Goal: Find specific page/section: Find specific page/section

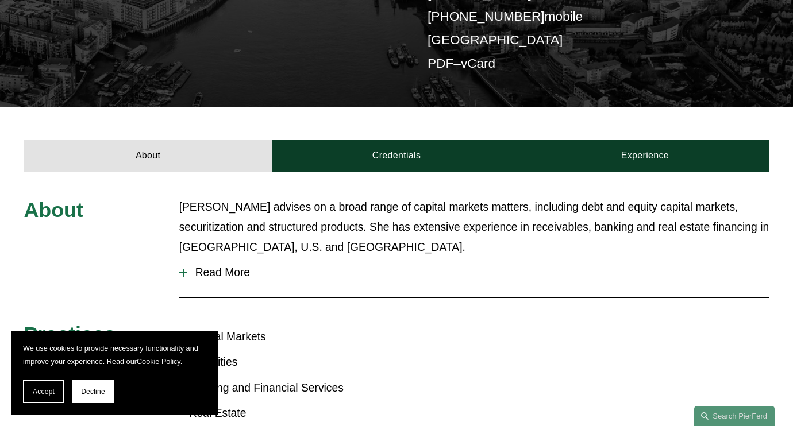
scroll to position [307, 0]
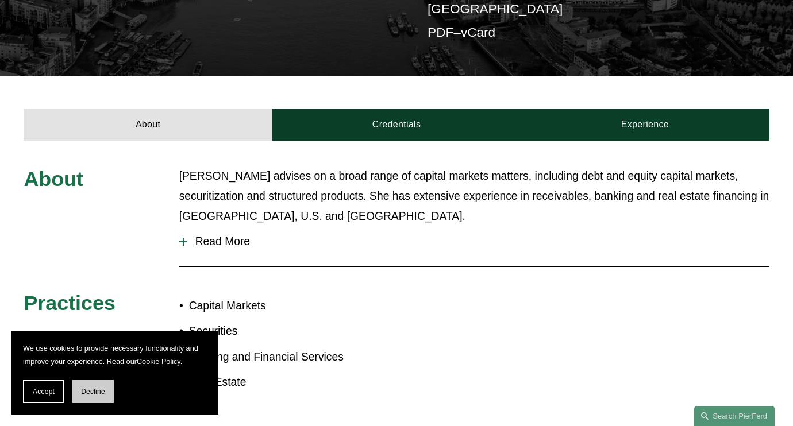
click at [90, 387] on button "Decline" at bounding box center [92, 391] width 41 height 23
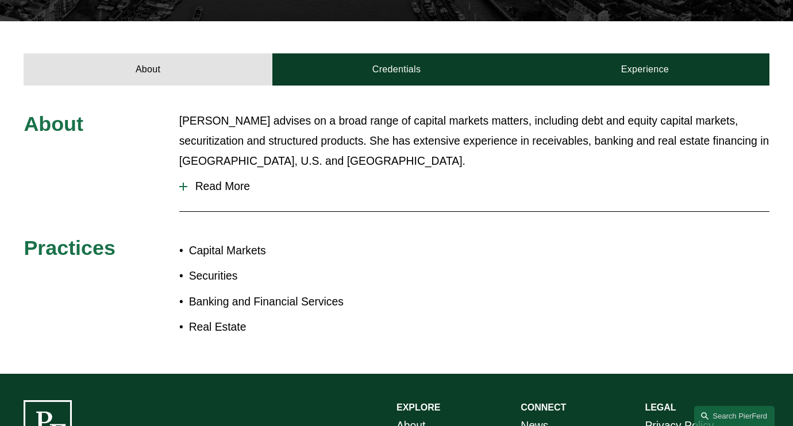
scroll to position [343, 0]
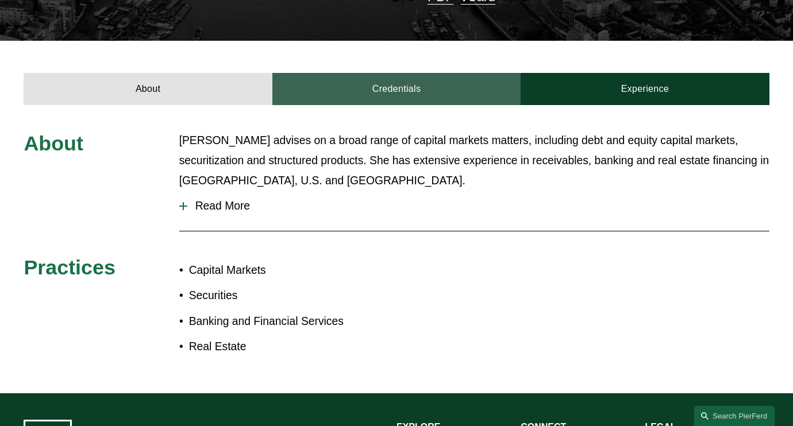
click at [383, 73] on link "Credentials" at bounding box center [396, 89] width 248 height 32
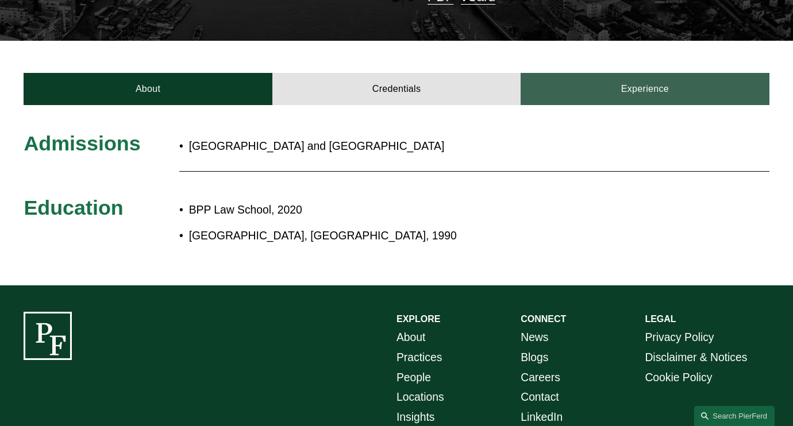
click at [602, 73] on link "Experience" at bounding box center [645, 89] width 248 height 32
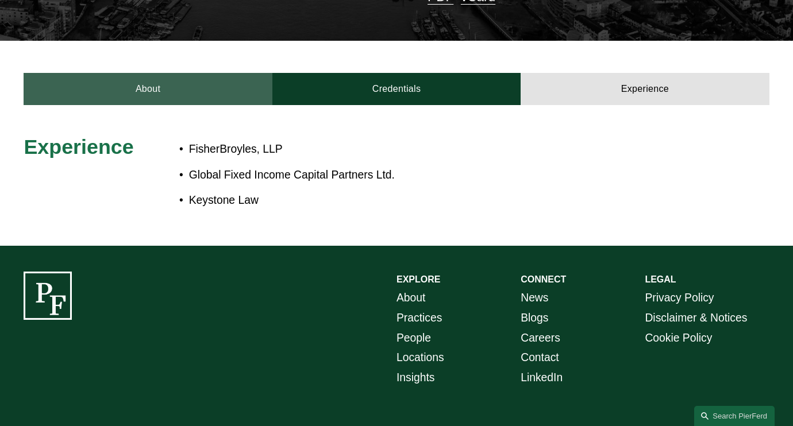
click at [178, 73] on link "About" at bounding box center [148, 89] width 248 height 32
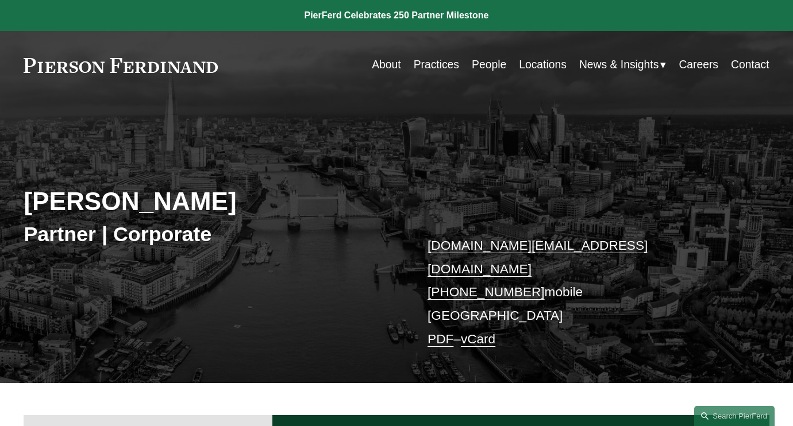
scroll to position [0, 0]
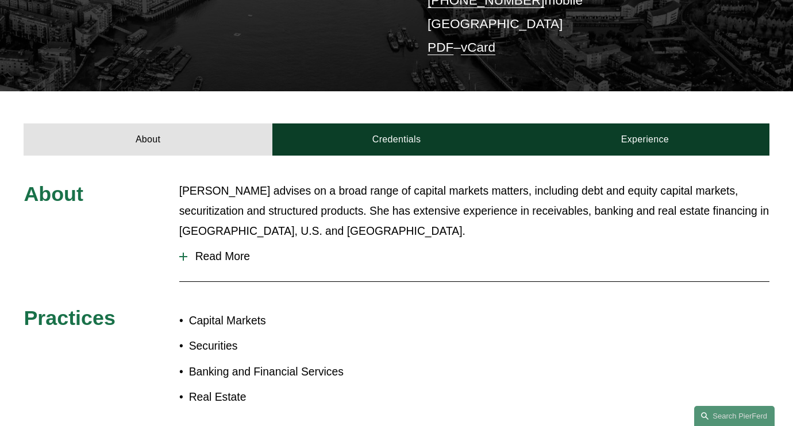
scroll to position [286, 0]
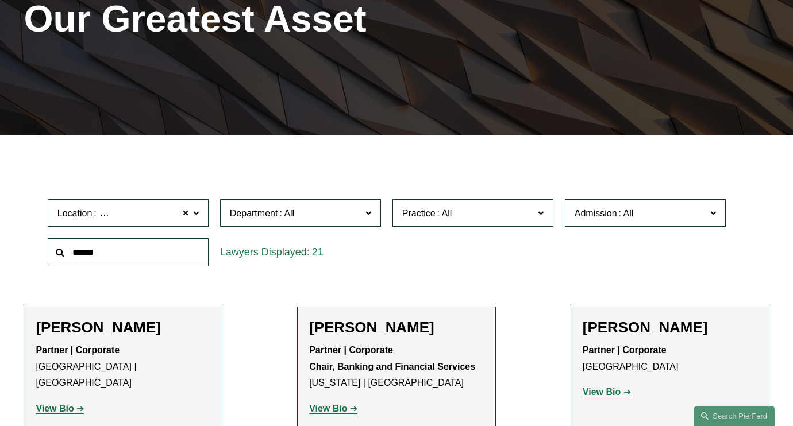
scroll to position [179, 0]
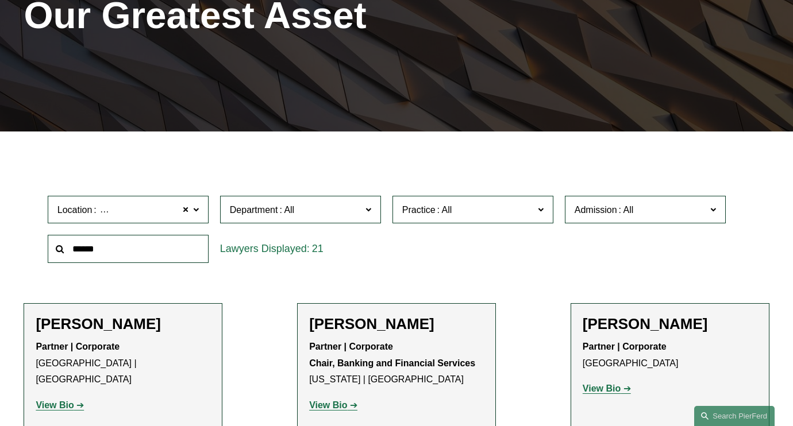
click at [120, 254] on input "text" at bounding box center [128, 249] width 161 height 28
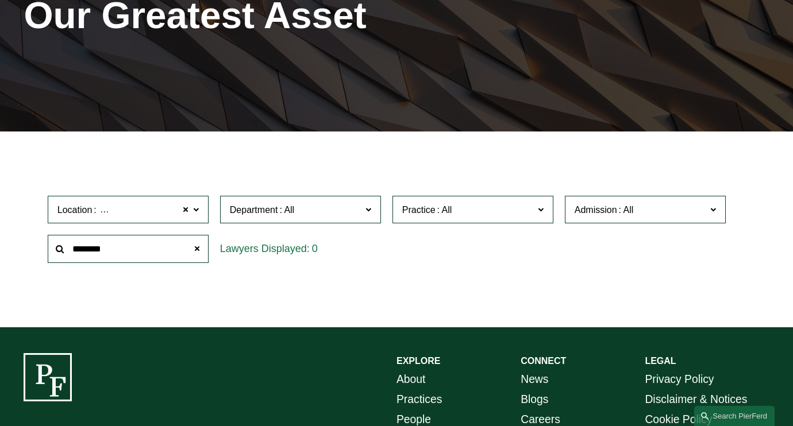
click at [114, 252] on input "********" at bounding box center [128, 249] width 161 height 28
click at [146, 251] on input "********" at bounding box center [128, 249] width 161 height 28
drag, startPoint x: 194, startPoint y: 210, endPoint x: 184, endPoint y: 210, distance: 9.8
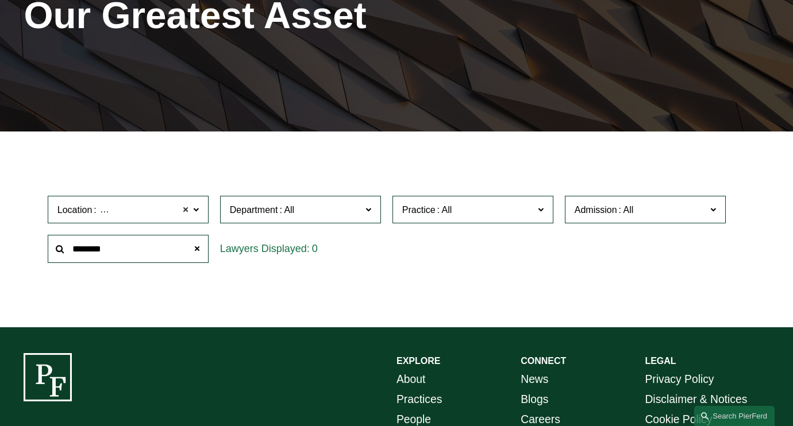
click at [184, 210] on span at bounding box center [185, 209] width 7 height 15
click at [145, 255] on input "********" at bounding box center [128, 249] width 161 height 28
click at [107, 248] on input "********" at bounding box center [128, 249] width 161 height 28
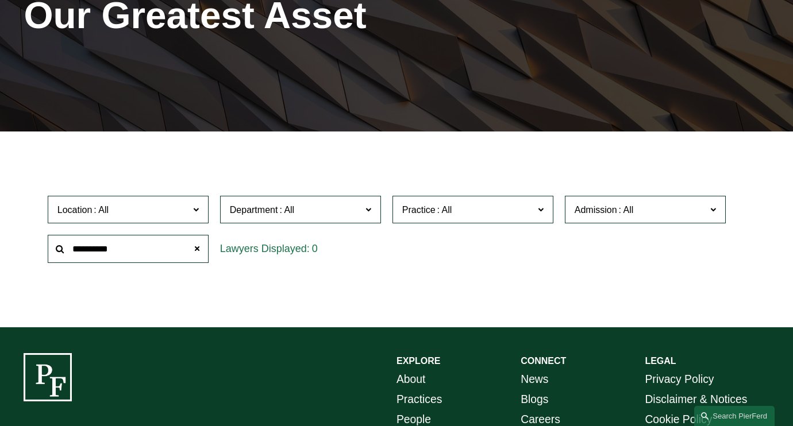
type input "**********"
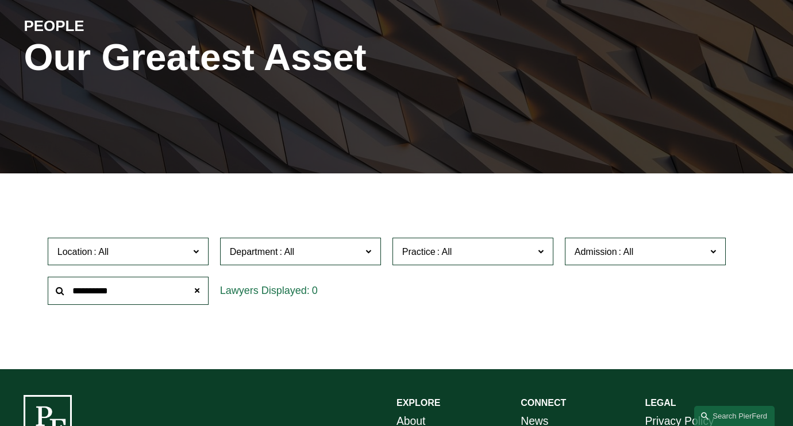
scroll to position [62, 0]
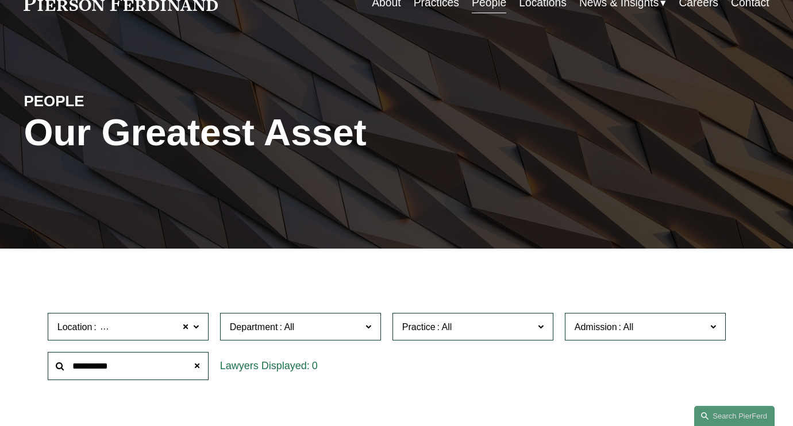
scroll to position [179, 0]
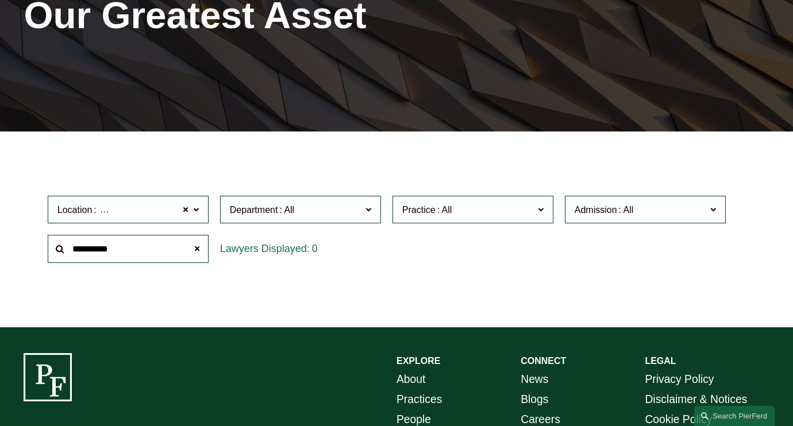
scroll to position [62, 0]
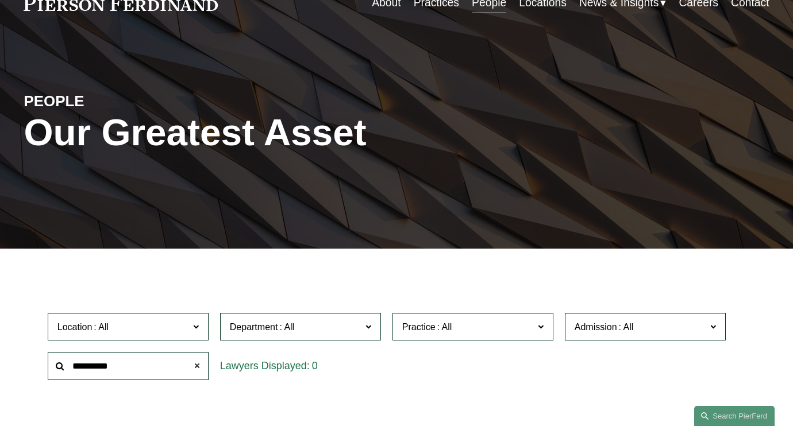
click at [199, 366] on span at bounding box center [197, 366] width 23 height 23
click at [197, 333] on span at bounding box center [196, 326] width 6 height 15
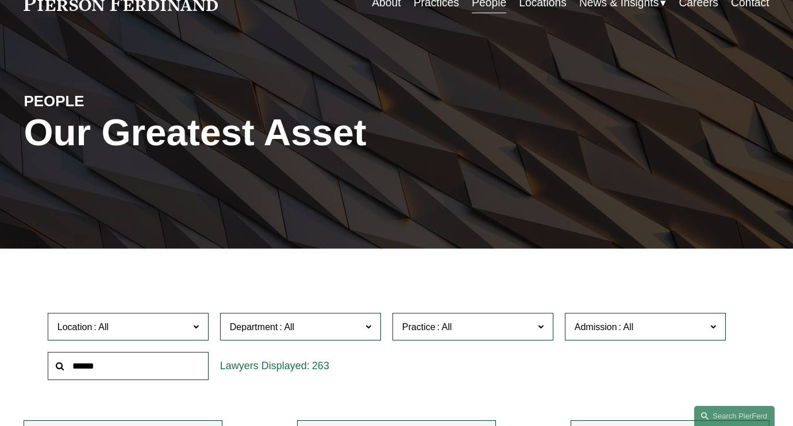
scroll to position [51, 0]
click at [118, 324] on span "Location" at bounding box center [123, 328] width 132 height 16
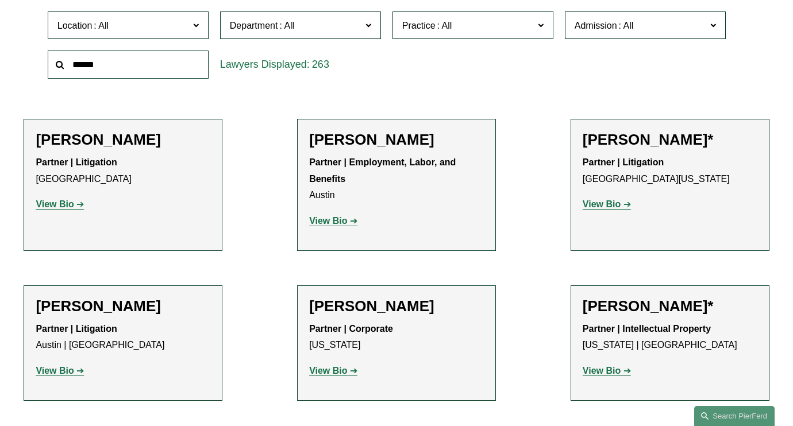
scroll to position [332, 0]
click at [0, 0] on link "[GEOGRAPHIC_DATA]" at bounding box center [0, 0] width 0 height 0
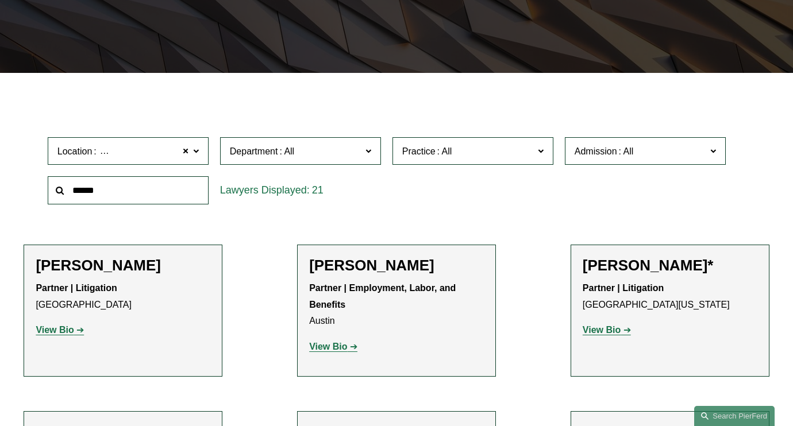
scroll to position [191, 0]
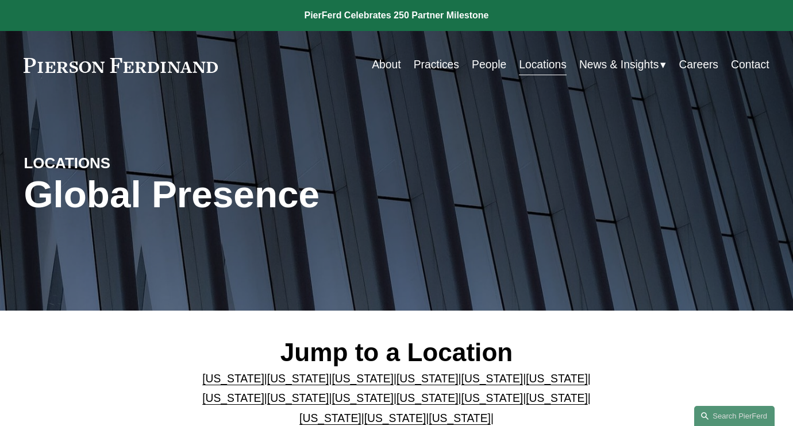
scroll to position [3838, 0]
